Goal: Find specific page/section: Find specific page/section

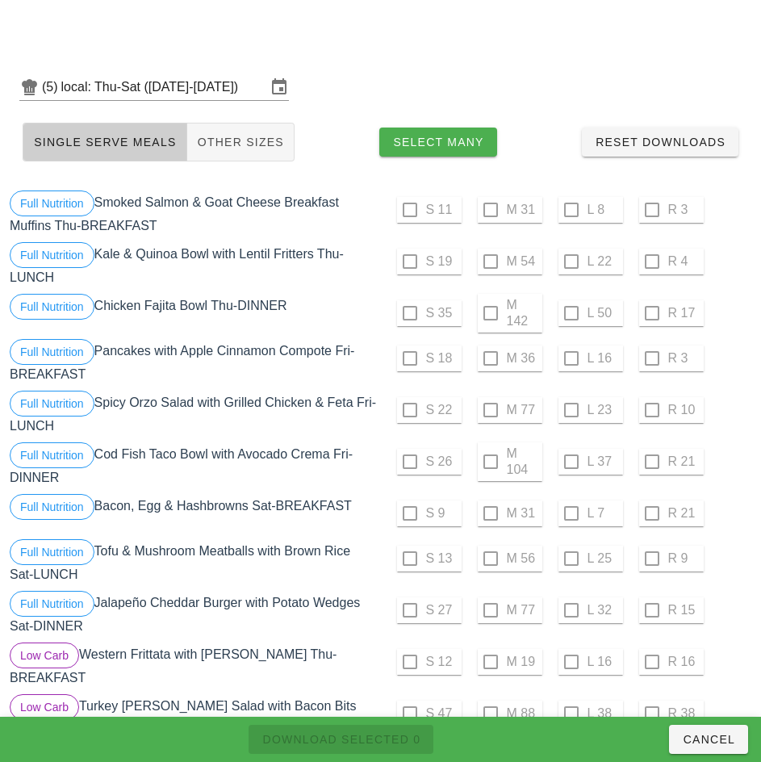
scroll to position [1672, 0]
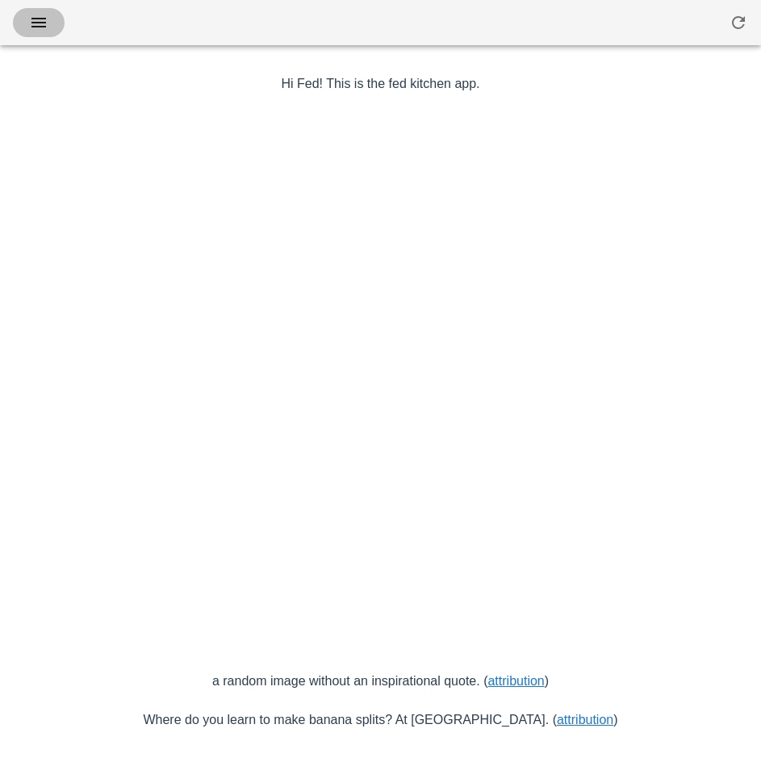
click at [39, 31] on icon "button" at bounding box center [38, 22] width 19 height 19
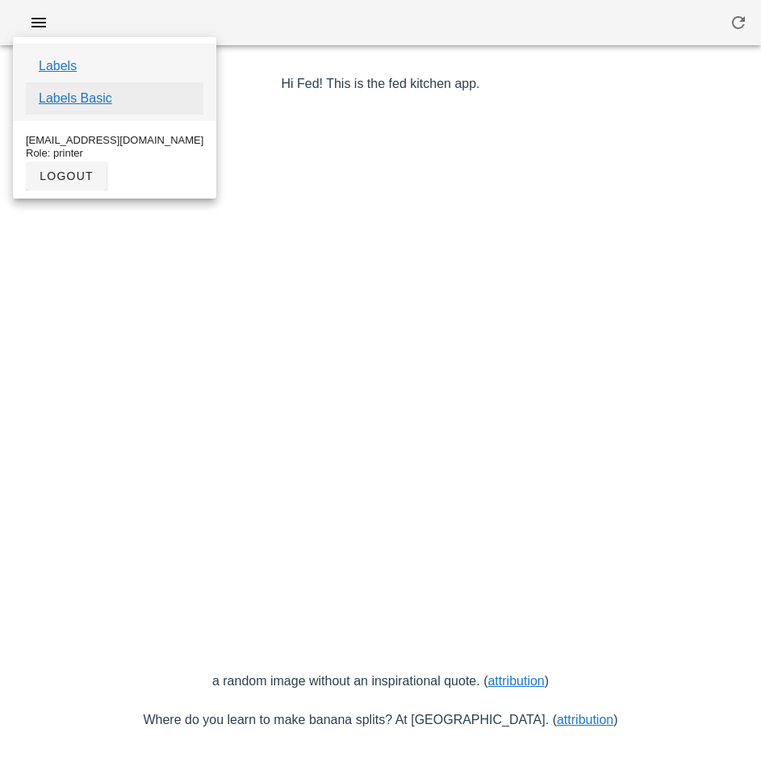
click at [100, 102] on link "Labels Basic" at bounding box center [75, 98] width 73 height 19
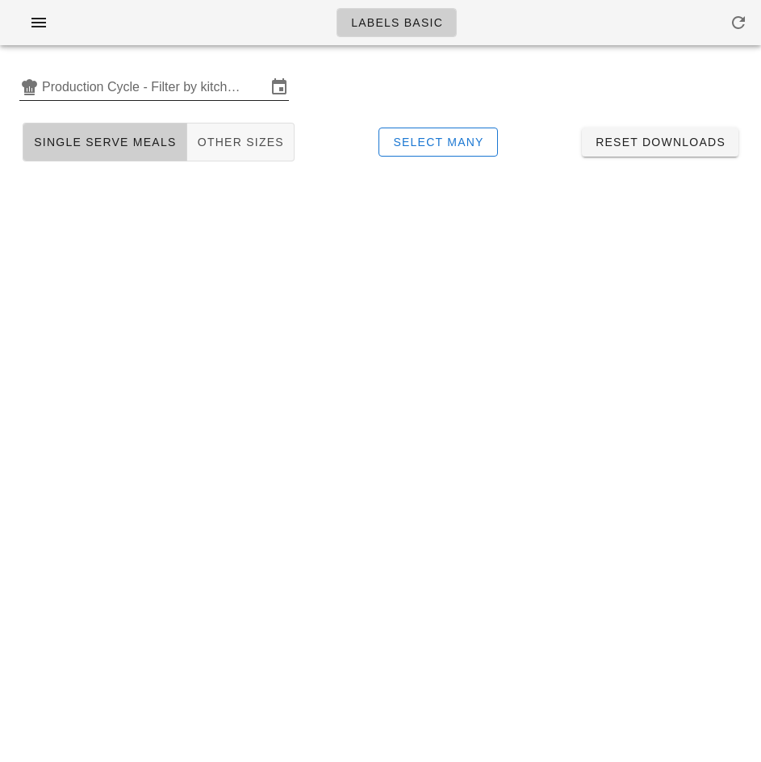
click at [114, 79] on input "Production Cycle - Filter by kitchen production schedules" at bounding box center [154, 87] width 224 height 26
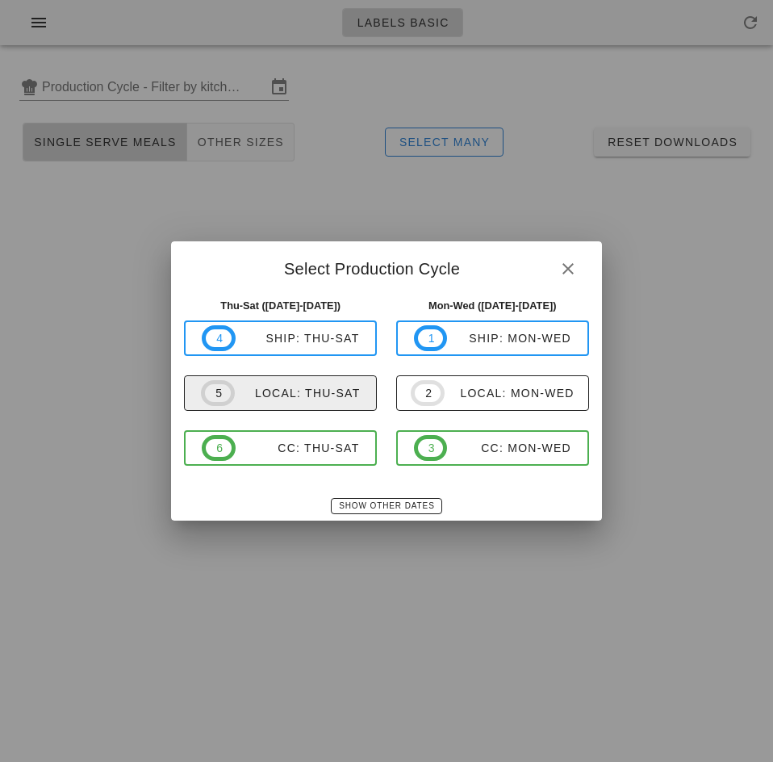
click at [317, 387] on div "local: Thu-Sat" at bounding box center [298, 393] width 126 height 13
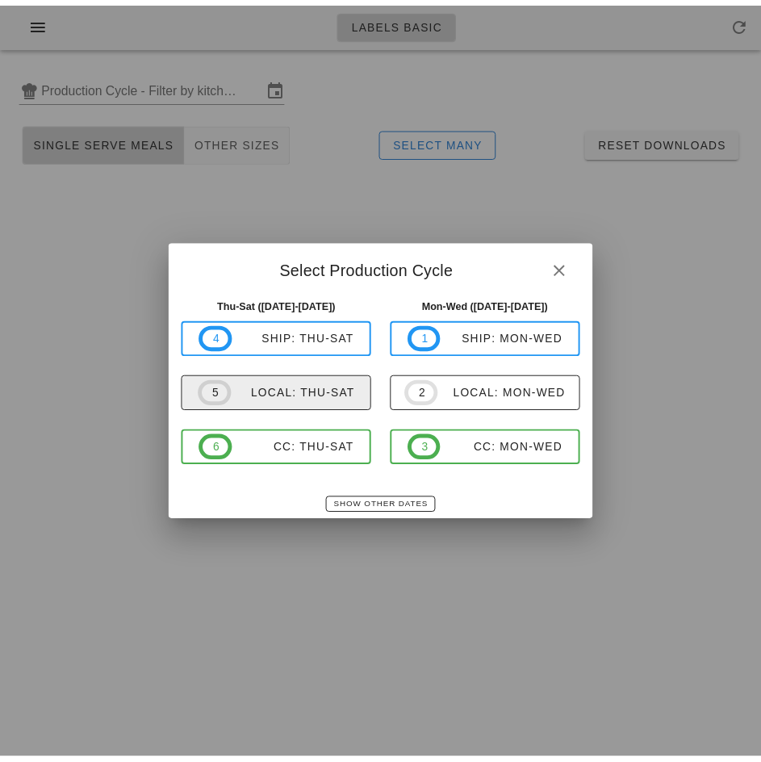
type input "local: Thu-Sat ([DATE]-[DATE])"
